Goal: Information Seeking & Learning: Find specific page/section

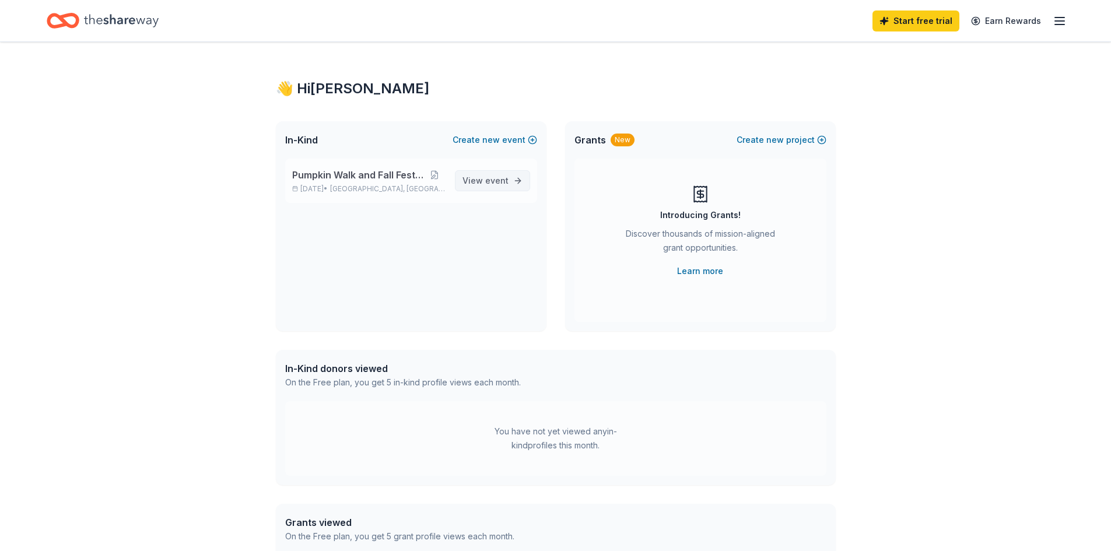
click at [511, 178] on link "View event" at bounding box center [492, 180] width 75 height 21
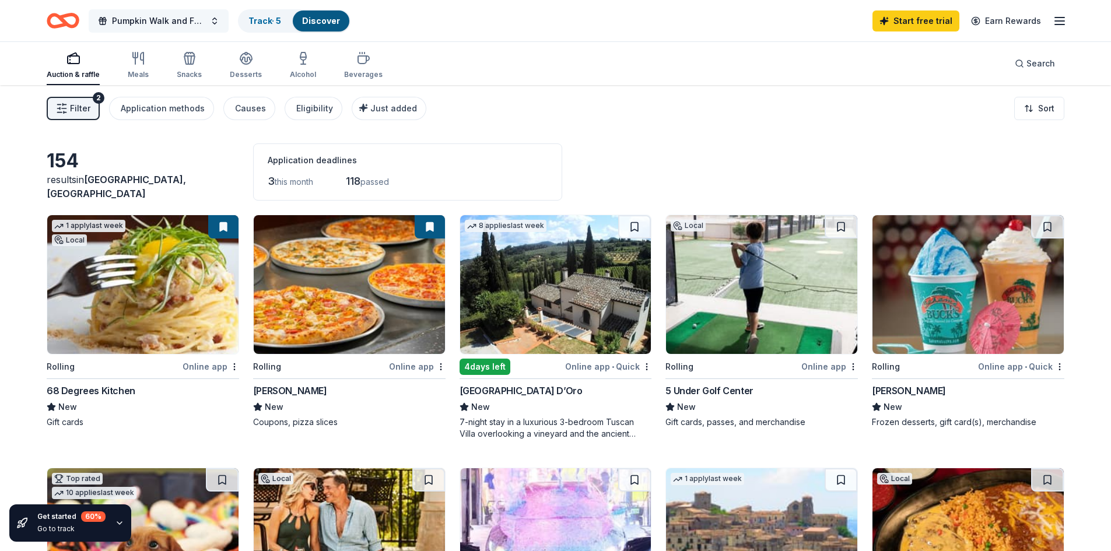
click at [184, 17] on span "Pumpkin Walk and Fall Festival" at bounding box center [158, 21] width 93 height 14
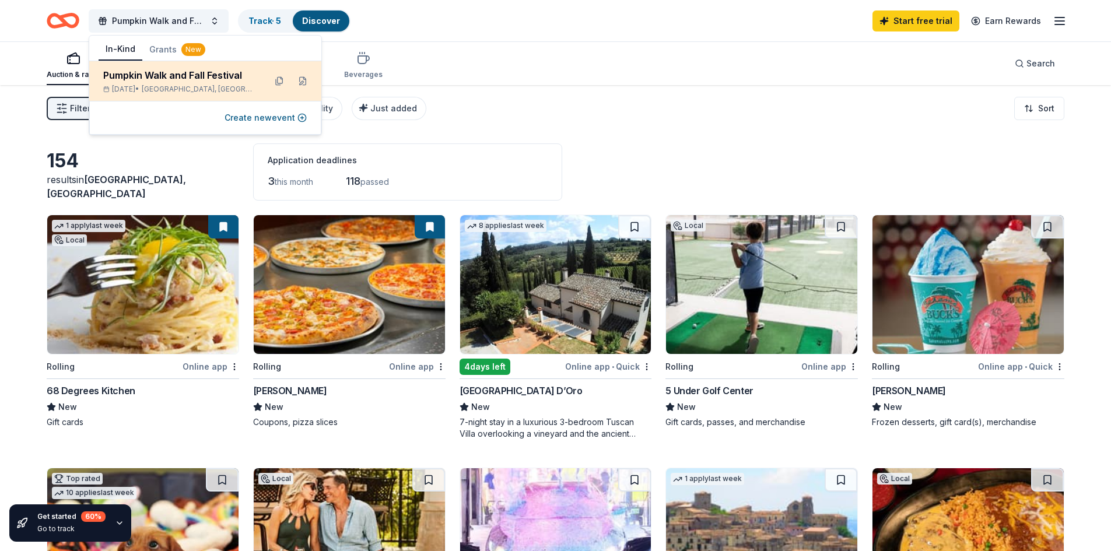
click at [187, 78] on div "Pumpkin Walk and Fall Festival" at bounding box center [179, 75] width 153 height 14
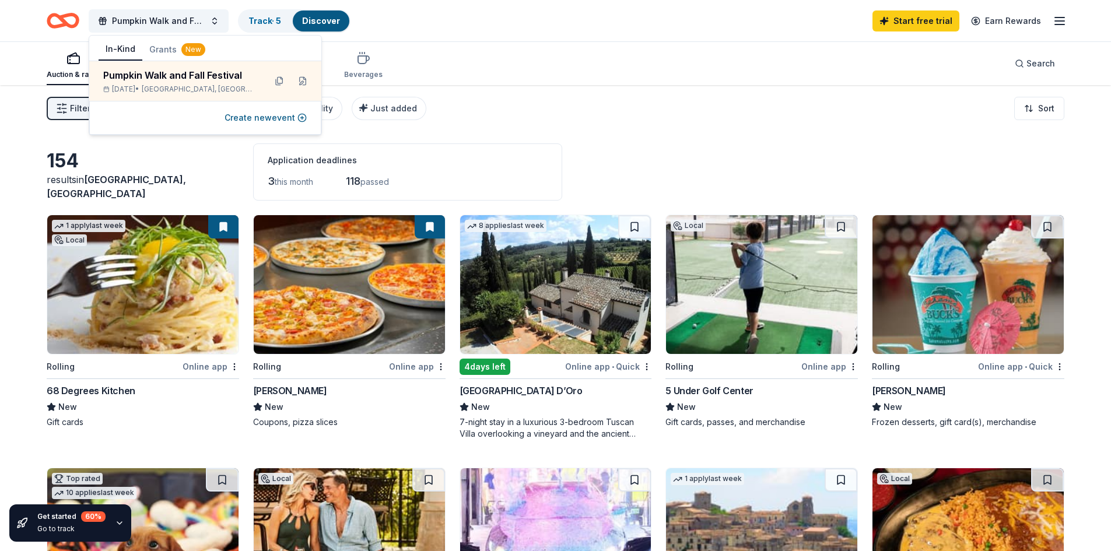
click at [1067, 27] on div "Pumpkin Walk and Fall Festival Track · 5 Discover Start free trial Earn Rewards" at bounding box center [555, 20] width 1111 height 41
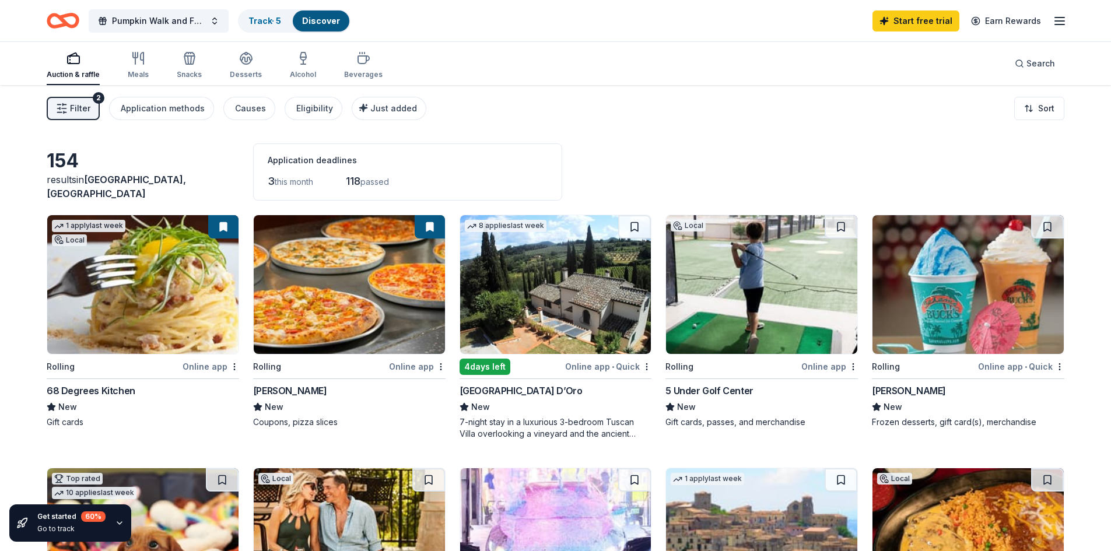
click at [1060, 30] on div "Start free trial Earn Rewards" at bounding box center [969, 20] width 194 height 27
click at [1060, 21] on line "button" at bounding box center [1059, 21] width 9 height 0
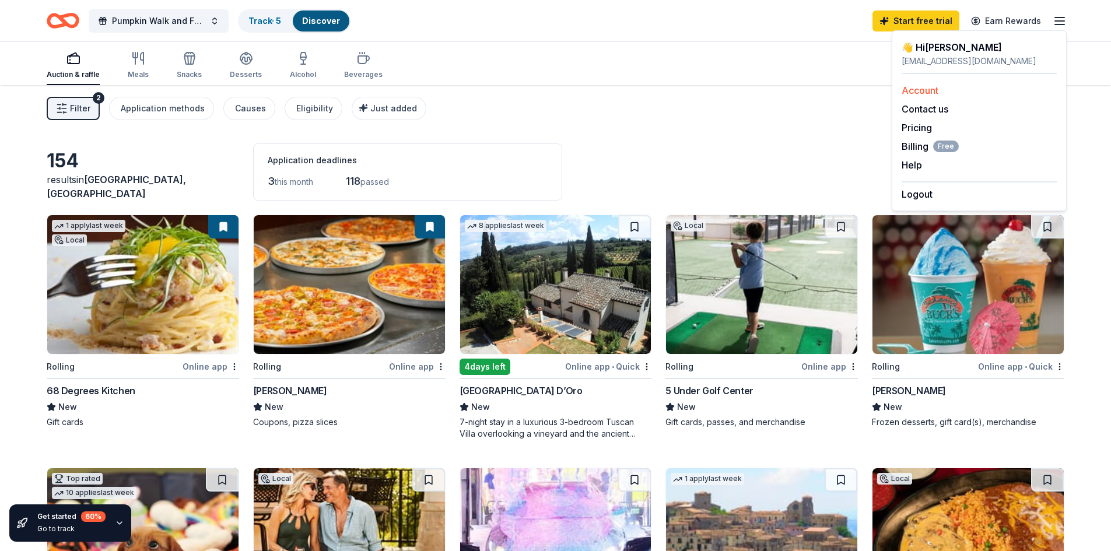
click at [924, 92] on link "Account" at bounding box center [919, 91] width 37 height 12
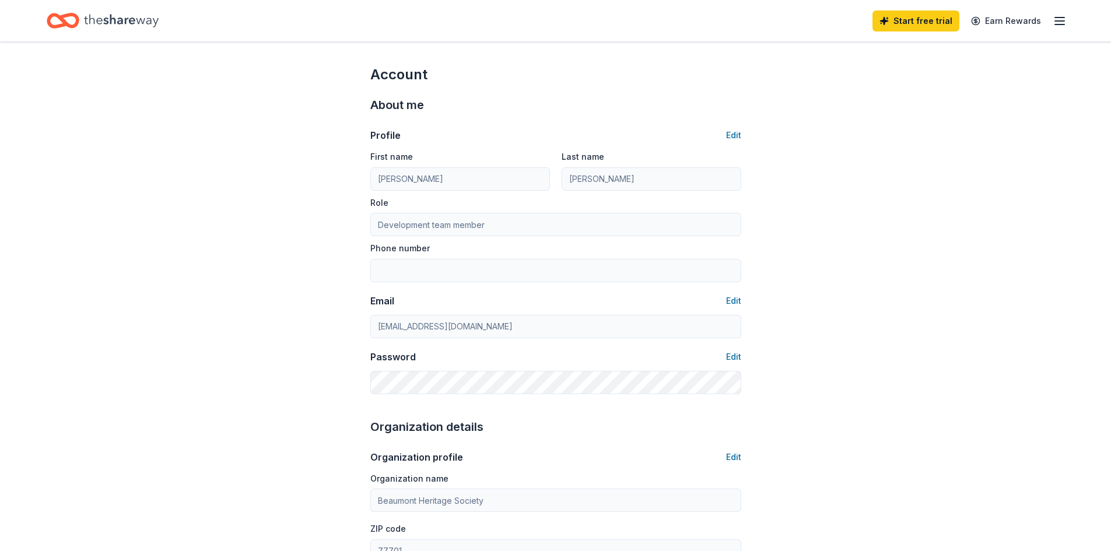
click at [113, 20] on icon "Home" at bounding box center [121, 21] width 75 height 24
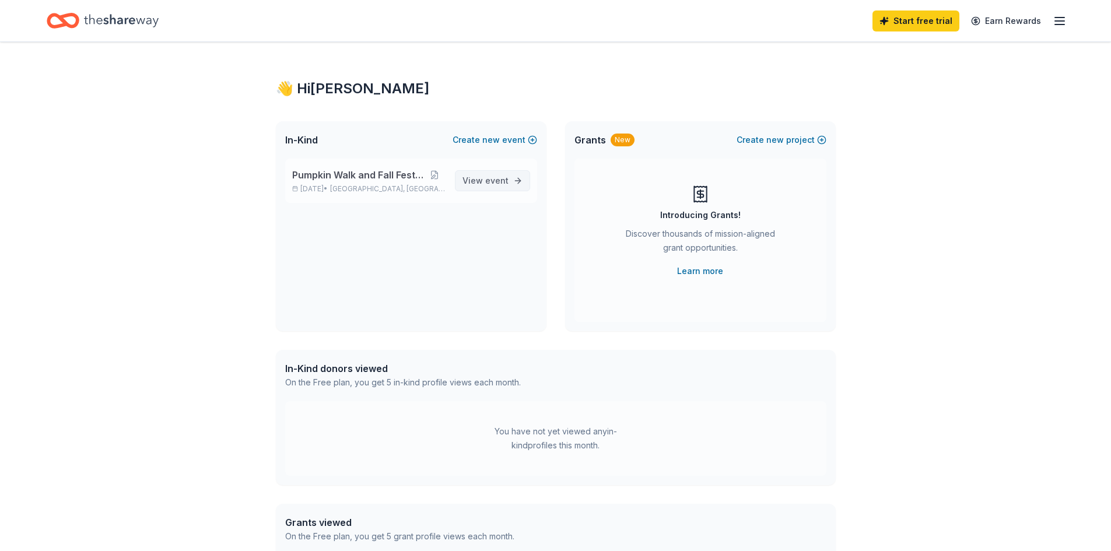
click at [486, 172] on link "View event" at bounding box center [492, 180] width 75 height 21
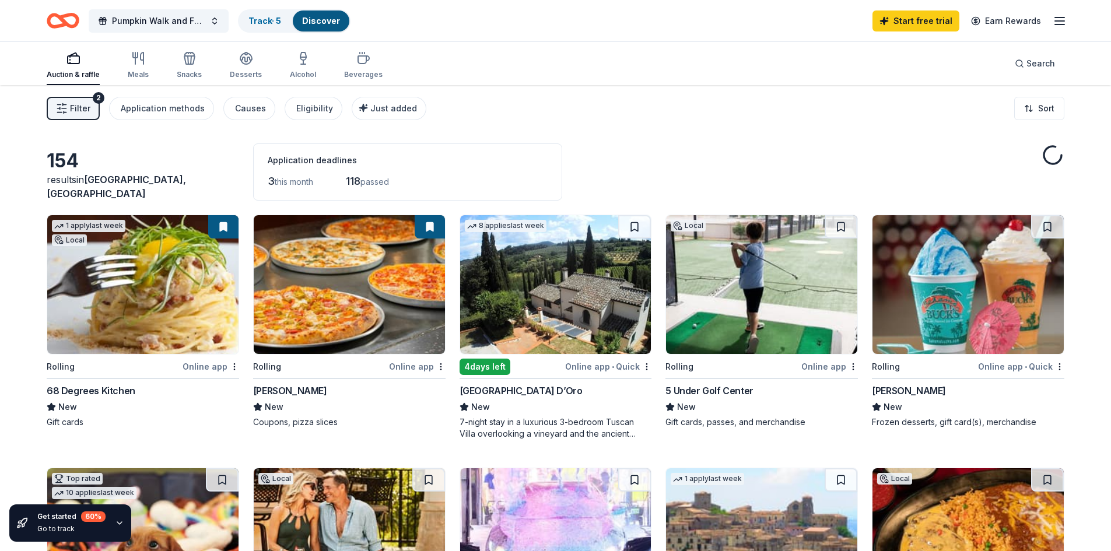
click at [463, 178] on div "3 this month 118 passed" at bounding box center [408, 181] width 280 height 19
click at [83, 111] on span "Filter" at bounding box center [80, 108] width 20 height 14
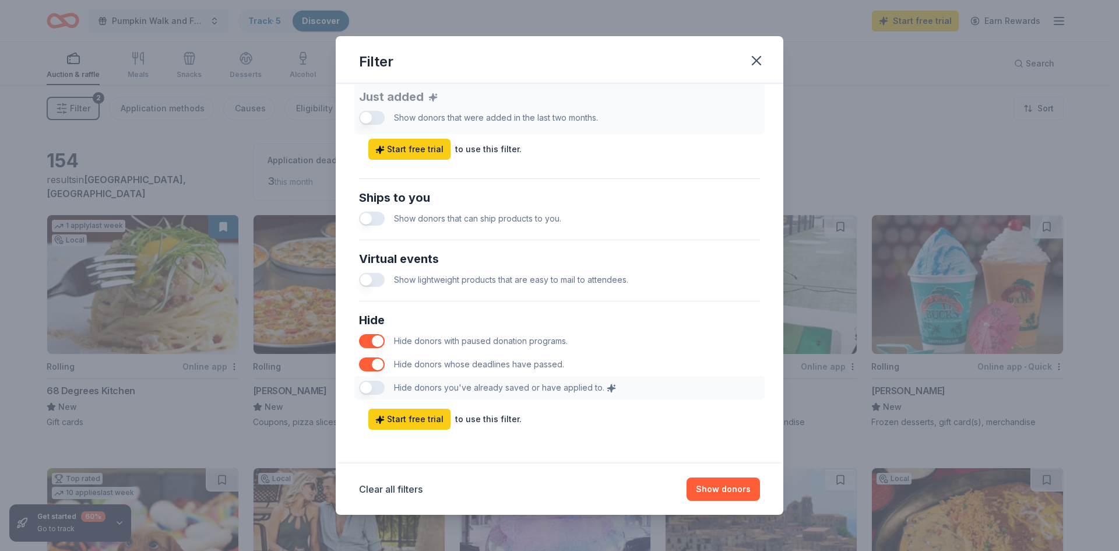
scroll to position [467, 0]
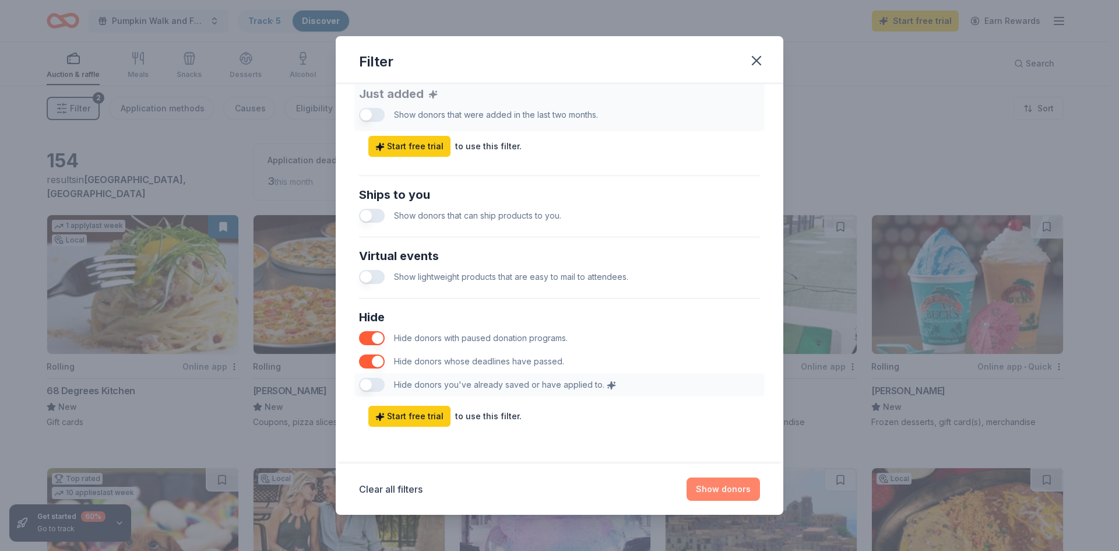
click at [724, 489] on button "Show donors" at bounding box center [723, 488] width 73 height 23
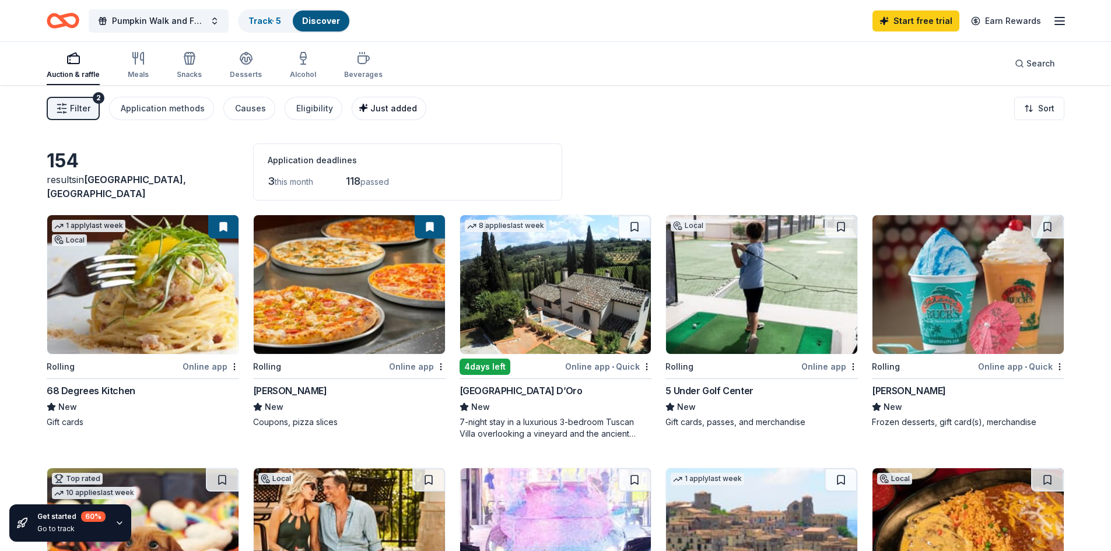
click at [374, 106] on span "Just added" at bounding box center [393, 108] width 47 height 10
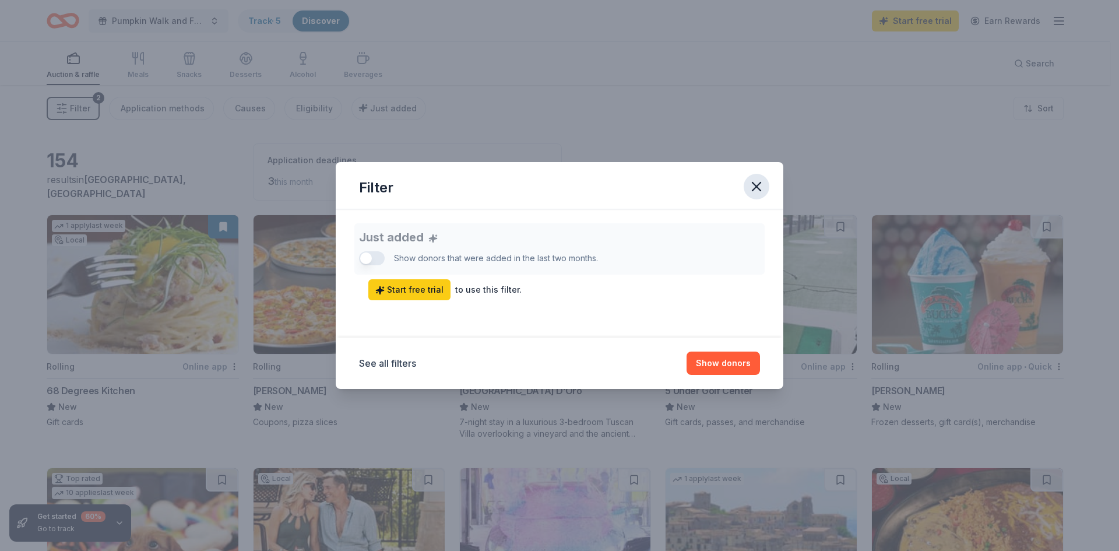
click at [750, 198] on button "button" at bounding box center [757, 187] width 26 height 26
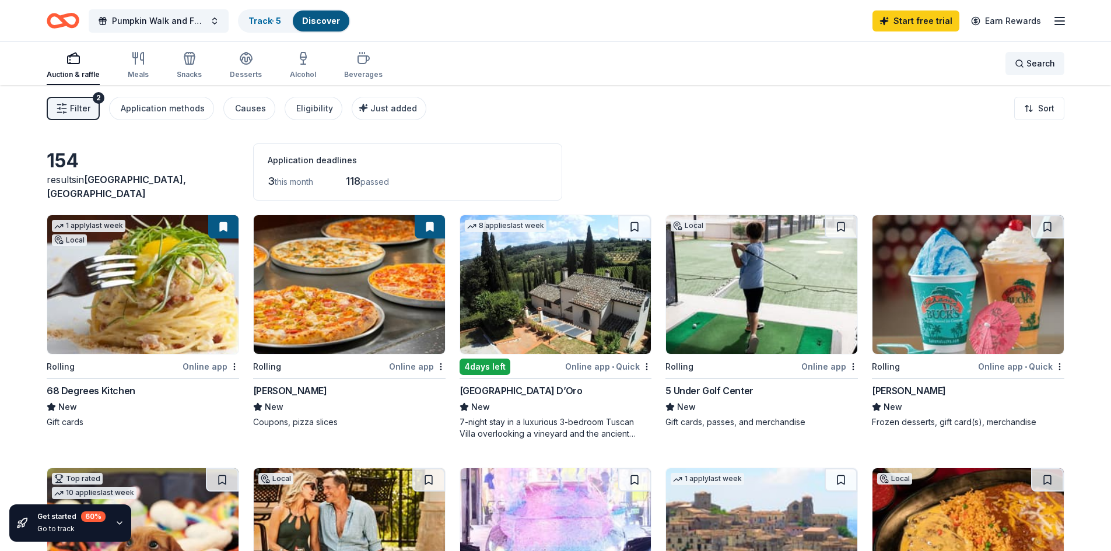
click at [1039, 59] on span "Search" at bounding box center [1040, 64] width 29 height 14
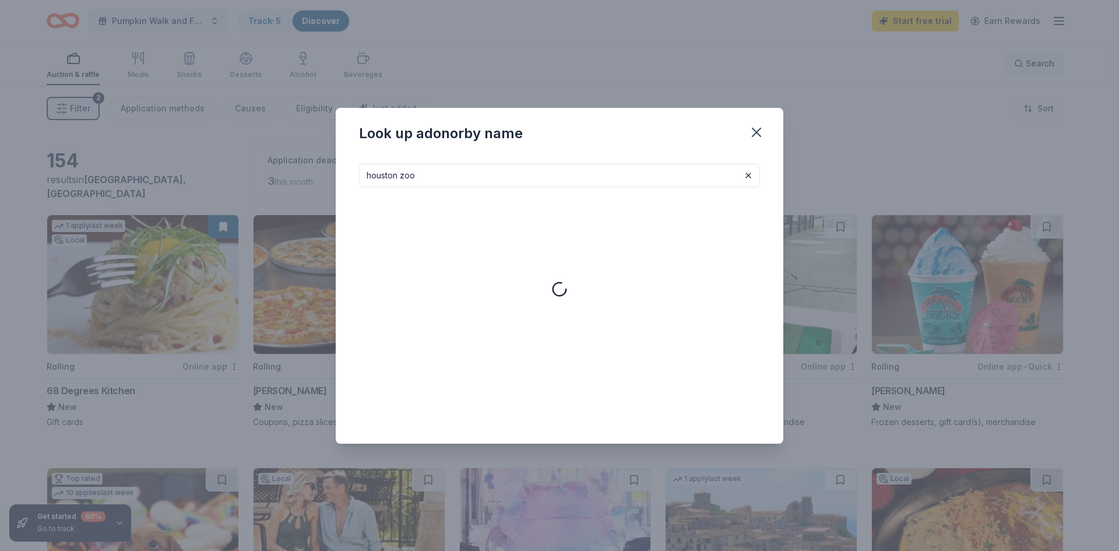
type input "houston zoo"
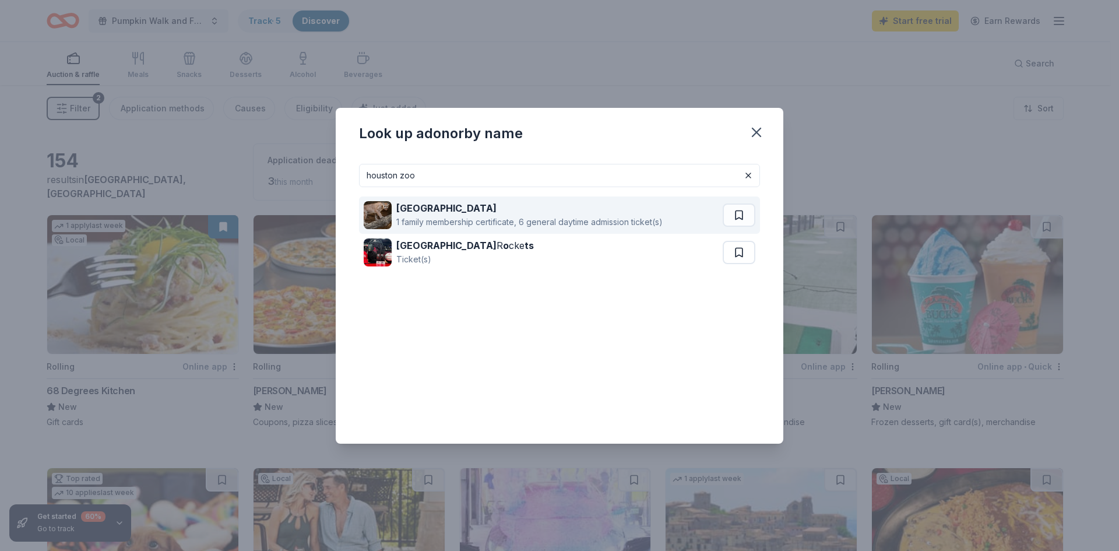
click at [491, 222] on div "1 family membership certificate, 6 general daytime admission ticket(s)" at bounding box center [529, 222] width 266 height 14
